Goal: Ask a question: Seek information or help from site administrators or community

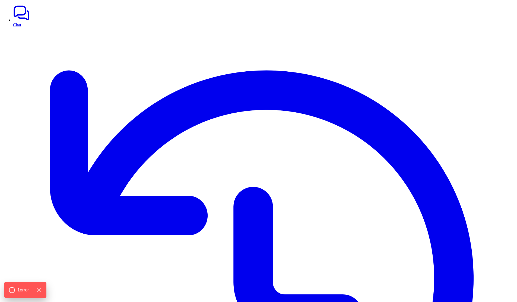
click at [16, 20] on link "Chat" at bounding box center [263, 15] width 501 height 23
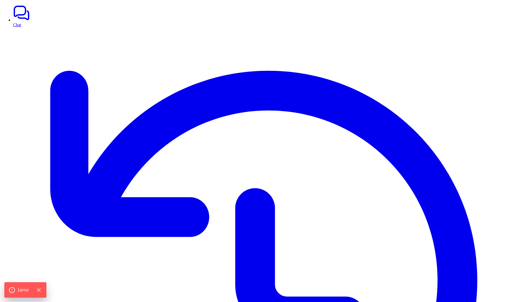
click at [16, 22] on link "Chat" at bounding box center [265, 15] width 505 height 23
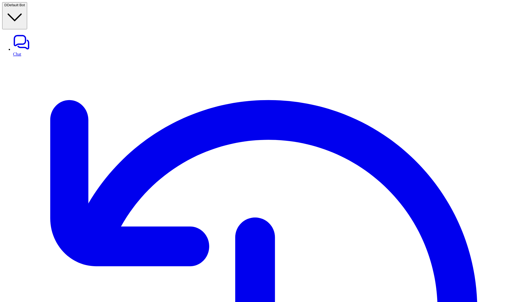
type textarea "**********"
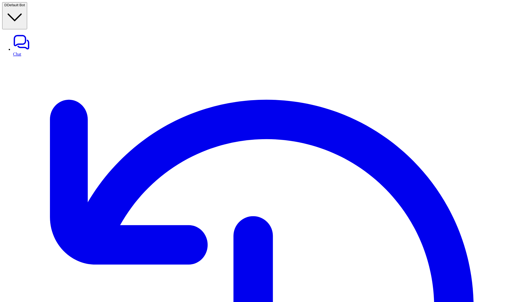
scroll to position [7, 0]
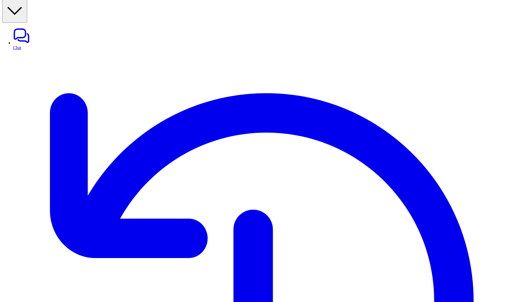
copy p "short description"
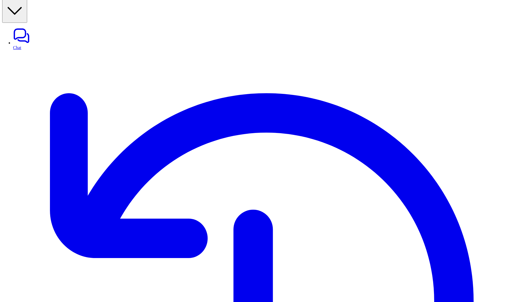
drag, startPoint x: 301, startPoint y: 128, endPoint x: 325, endPoint y: 128, distance: 23.6
drag, startPoint x: 223, startPoint y: 134, endPoint x: 231, endPoint y: 134, distance: 8.1
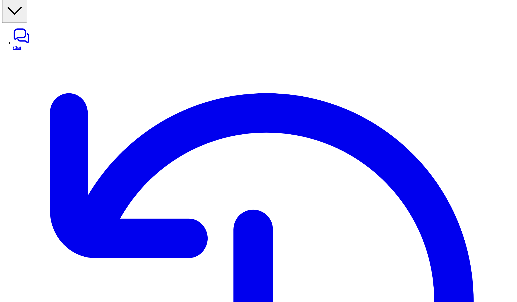
copy p "email address"
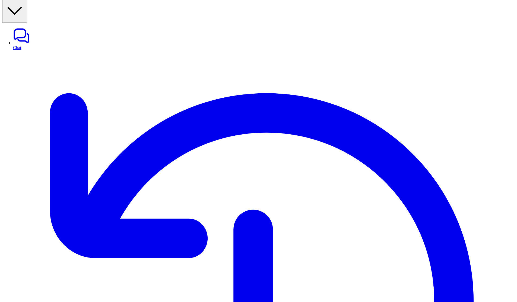
drag, startPoint x: 225, startPoint y: 187, endPoint x: 314, endPoint y: 201, distance: 90.6
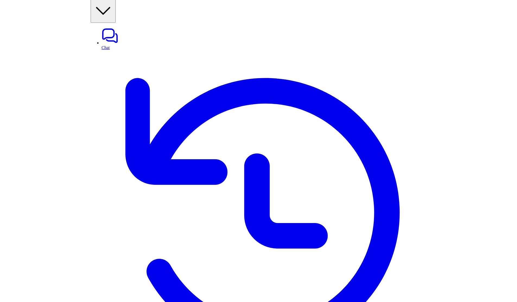
scroll to position [39, 0]
